Goal: Transaction & Acquisition: Book appointment/travel/reservation

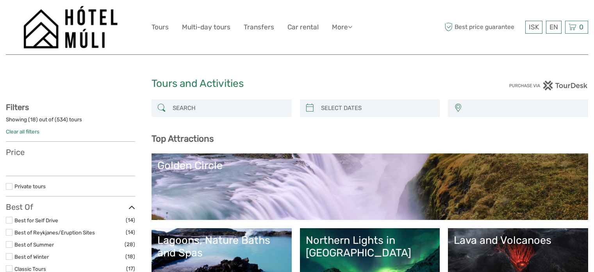
select select
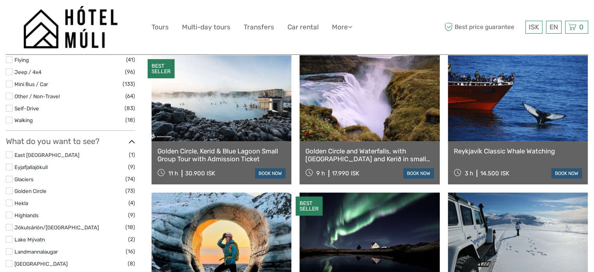
select select
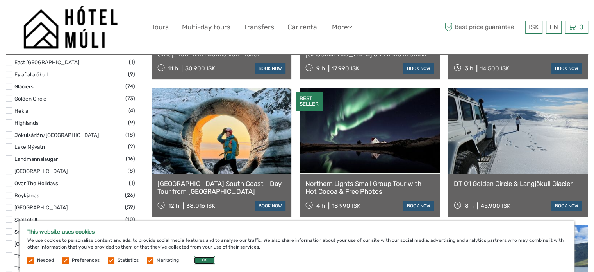
click at [206, 258] on button "OK" at bounding box center [204, 260] width 21 height 8
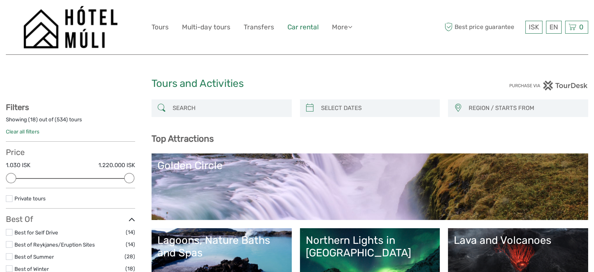
click at [301, 30] on link "Car rental" at bounding box center [303, 26] width 31 height 11
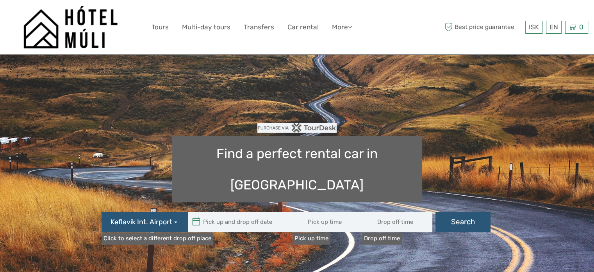
type input "08:00"
type input "04/09/2025"
type input "05/09/2025"
click at [230, 211] on input "text" at bounding box center [240, 221] width 105 height 20
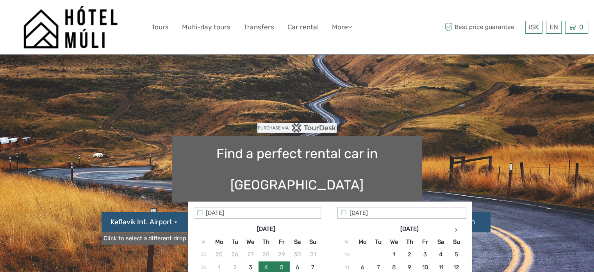
type input "04/09/2025 - 05/09/2025"
click at [156, 232] on link "Click to select a different drop off place" at bounding box center [158, 238] width 112 height 12
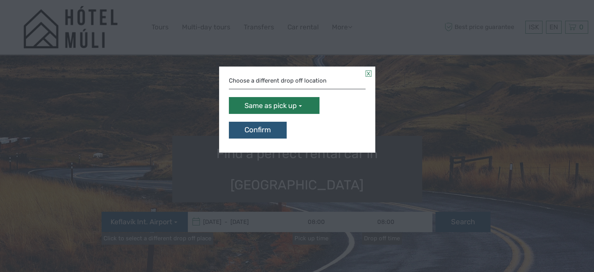
click at [296, 106] on span "Same as pick up" at bounding box center [271, 106] width 52 height 10
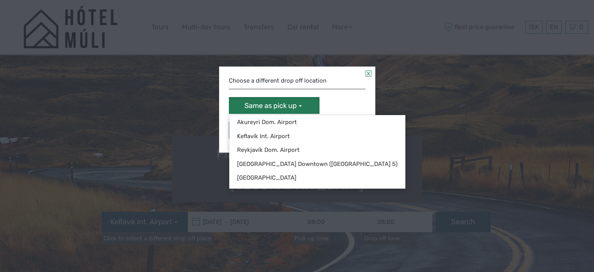
click at [296, 106] on span "Same as pick up" at bounding box center [271, 106] width 52 height 10
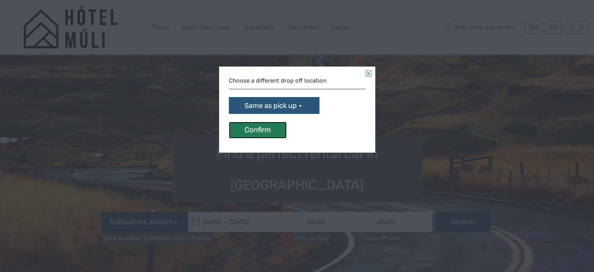
click at [267, 128] on button "Confirm" at bounding box center [258, 130] width 58 height 17
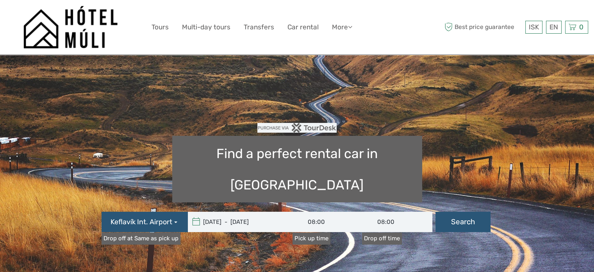
click at [158, 232] on link "Drop off at Same as pick up" at bounding box center [141, 238] width 79 height 12
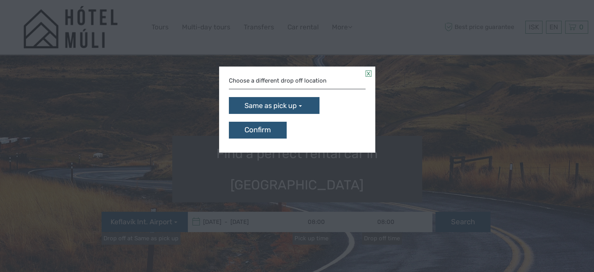
click at [299, 82] on div "Choose a different drop off location" at bounding box center [297, 81] width 137 height 16
click at [295, 107] on span "Same as pick up" at bounding box center [271, 106] width 52 height 10
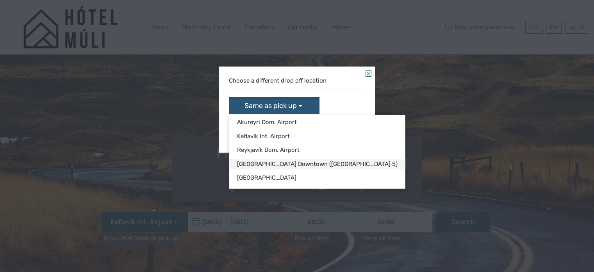
click at [282, 163] on link "Reykjavík Downtown (Flugvallarvegur 5)" at bounding box center [317, 164] width 176 height 11
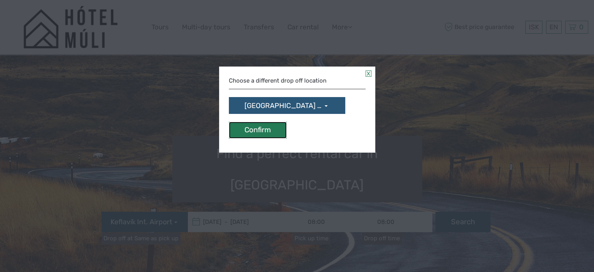
click at [265, 134] on button "Confirm" at bounding box center [258, 130] width 58 height 17
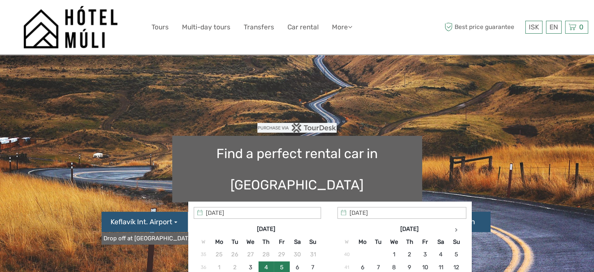
click at [222, 211] on input "04/09/2025 - 05/09/2025" at bounding box center [240, 221] width 105 height 20
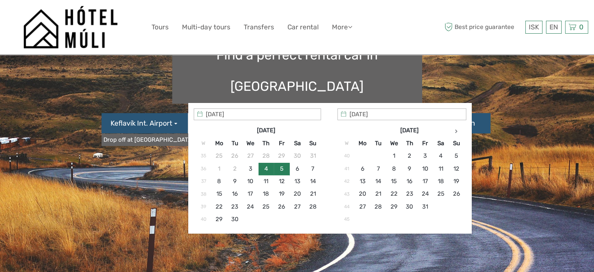
scroll to position [99, 0]
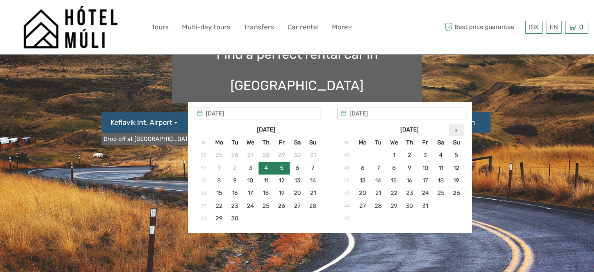
click at [455, 127] on th at bounding box center [457, 129] width 16 height 13
type input "25/02/2026"
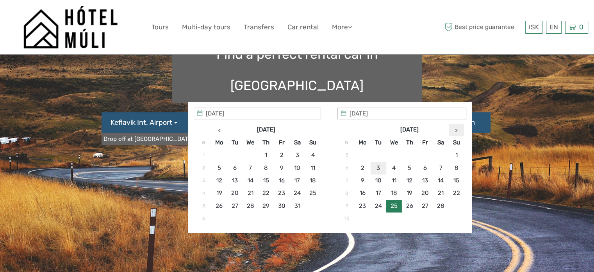
click at [459, 127] on th at bounding box center [457, 129] width 16 height 13
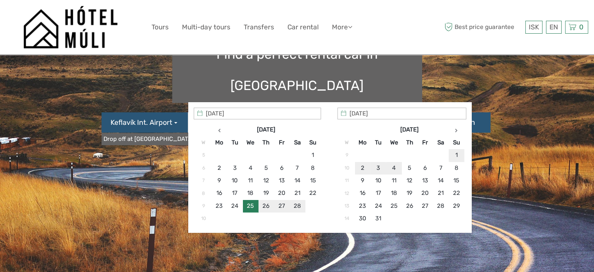
type input "02/03/2026"
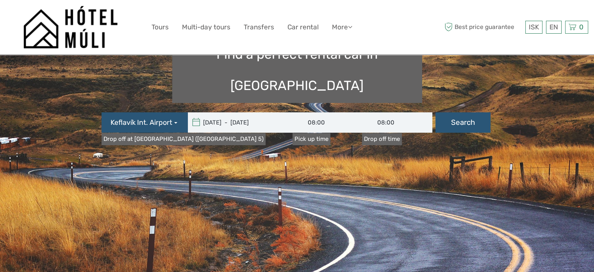
type input "25/02/2026 - 02/03/2026"
click at [316, 112] on input "08:00" at bounding box center [328, 122] width 70 height 20
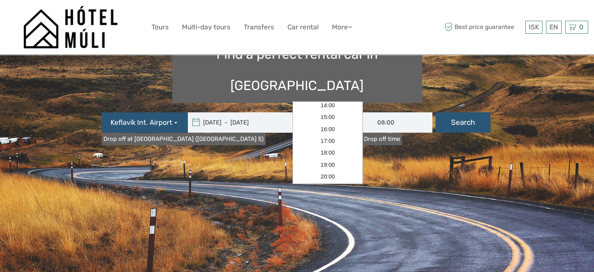
scroll to position [91, 0]
click at [327, 125] on link "16:00" at bounding box center [327, 124] width 67 height 12
click at [316, 112] on input "16:00" at bounding box center [328, 122] width 70 height 20
click at [329, 152] on link "17:00" at bounding box center [327, 149] width 67 height 12
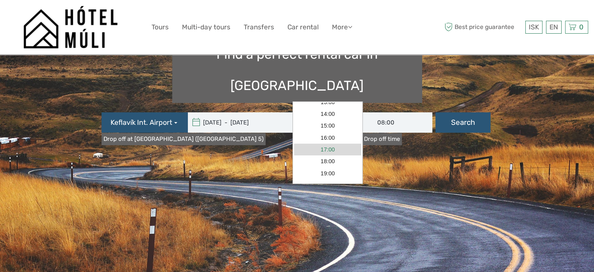
type input "17:00"
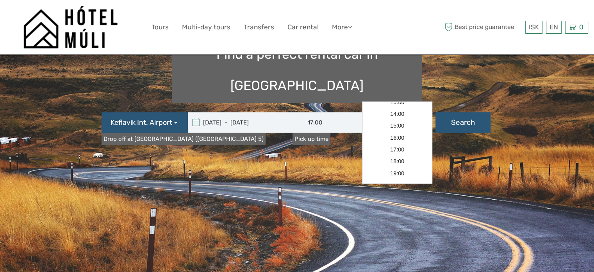
click at [384, 112] on input "08:00" at bounding box center [397, 122] width 70 height 20
click at [397, 131] on link "18:00" at bounding box center [397, 128] width 67 height 12
type input "18:00"
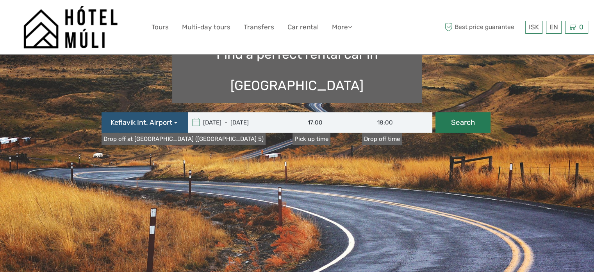
click at [461, 112] on button "Search" at bounding box center [463, 122] width 55 height 20
type input "25/02/2026 - 02/03/2026"
type input "17:00"
type input "18:00"
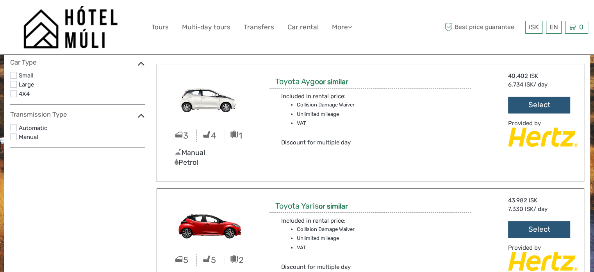
scroll to position [56, 0]
click at [13, 93] on label at bounding box center [13, 93] width 7 height 7
click at [0, 0] on input "checkbox" at bounding box center [0, 0] width 0 height 0
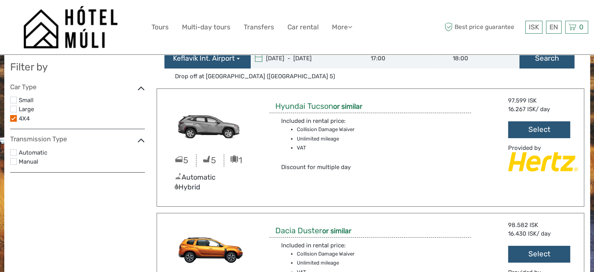
scroll to position [0, 0]
